Goal: Find specific page/section

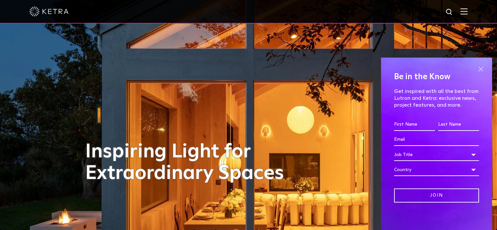
click at [476, 66] on span at bounding box center [481, 69] width 10 height 10
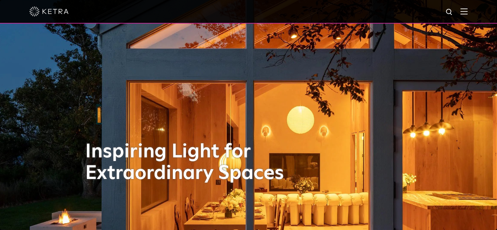
click at [454, 9] on img at bounding box center [450, 12] width 8 height 8
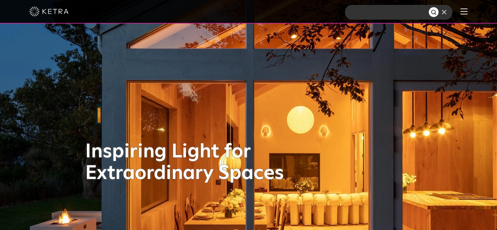
click at [381, 11] on input "text" at bounding box center [387, 12] width 84 height 15
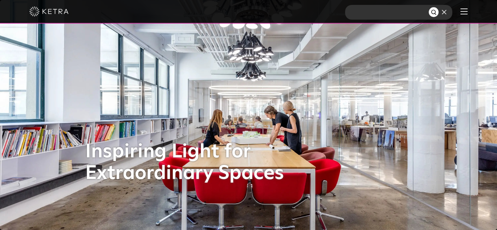
click at [378, 13] on input "text" at bounding box center [387, 12] width 84 height 15
click at [448, 16] on form at bounding box center [398, 12] width 107 height 15
click at [447, 13] on img at bounding box center [444, 12] width 5 height 5
click at [430, 11] on div at bounding box center [248, 11] width 439 height 23
click at [407, 11] on div at bounding box center [248, 11] width 439 height 23
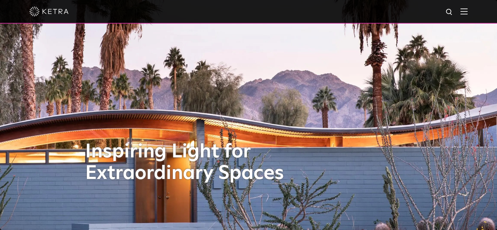
click at [454, 10] on img at bounding box center [450, 12] width 8 height 8
click at [414, 12] on input "text" at bounding box center [387, 12] width 84 height 15
